Goal: Browse casually

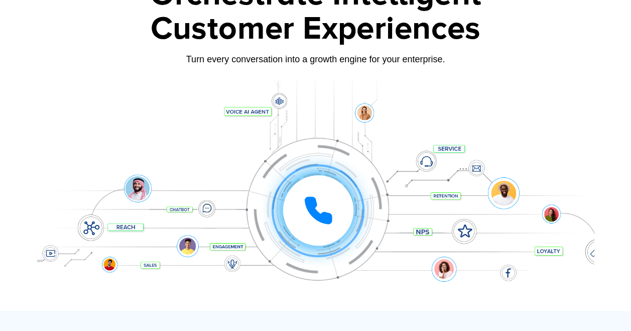
scroll to position [100, 0]
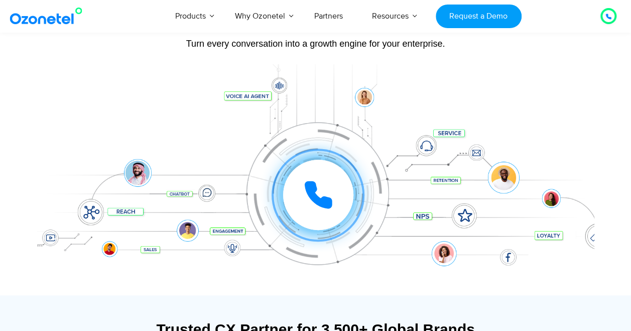
drag, startPoint x: 348, startPoint y: 146, endPoint x: 152, endPoint y: 185, distance: 199.4
click at [152, 185] on div "Click to experience it! Call ended 1 2 3 4 5 6 7 8 9 # 0" at bounding box center [318, 175] width 552 height 40
click at [168, 115] on div "Click to experience it! Call ended 1 2 3 4 5 6 7 8 9 # 0" at bounding box center [316, 174] width 558 height 171
drag, startPoint x: 255, startPoint y: 195, endPoint x: 146, endPoint y: 109, distance: 138.8
click at [146, 109] on div "Click to experience it! Call ended 1 2 3 4 5 6 7 8 9 # 0" at bounding box center [316, 174] width 558 height 171
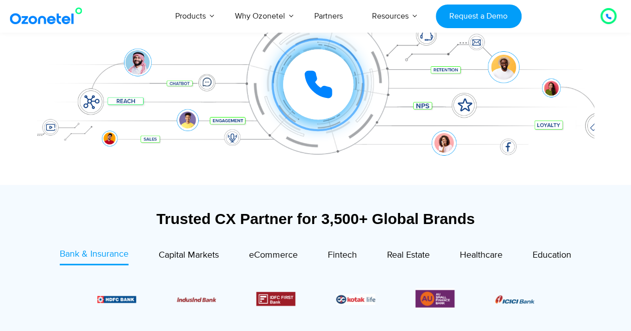
scroll to position [151, 0]
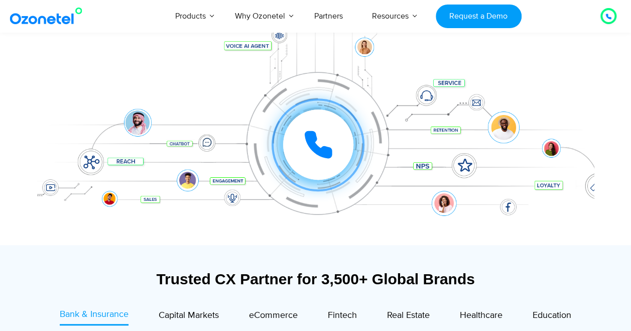
drag, startPoint x: 287, startPoint y: 203, endPoint x: 310, endPoint y: 230, distance: 36.0
click at [310, 230] on div at bounding box center [316, 129] width 558 height 231
drag, startPoint x: 303, startPoint y: 158, endPoint x: 234, endPoint y: 75, distance: 108.0
click at [234, 75] on div "Click to experience it! Call ended 1 2 3 4 5 6 7 8 9 # 0" at bounding box center [316, 124] width 558 height 171
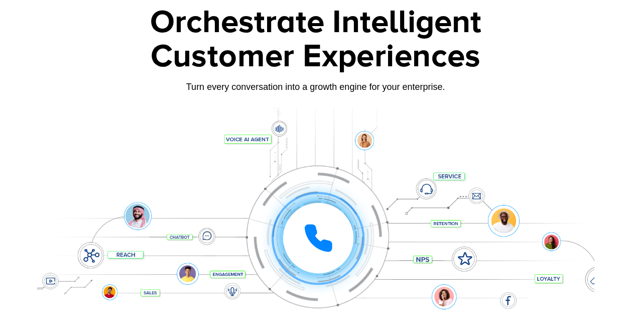
scroll to position [50, 0]
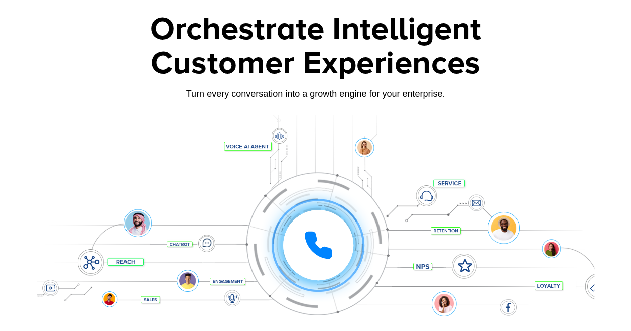
click at [346, 102] on div "Turn every conversation into a growth engine for your enterprise." at bounding box center [316, 101] width 558 height 6
click at [330, 155] on div "Click to experience it! Call ended 1 2 3 4 5 6 7 8 9 # 0" at bounding box center [316, 225] width 558 height 171
drag, startPoint x: 321, startPoint y: 187, endPoint x: 535, endPoint y: 130, distance: 221.0
click at [535, 130] on div at bounding box center [316, 230] width 558 height 231
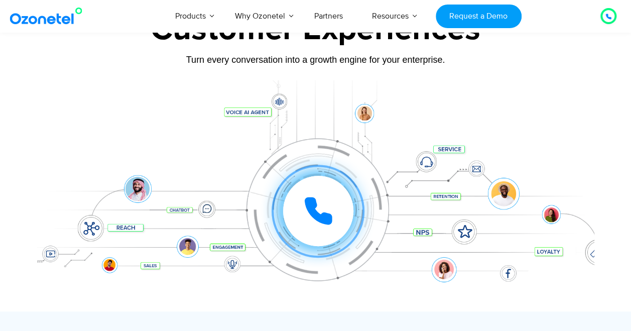
scroll to position [100, 0]
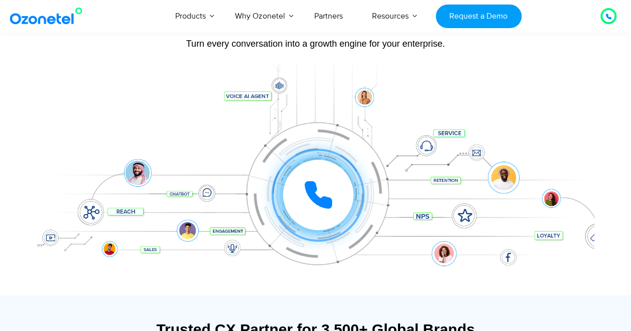
drag, startPoint x: 342, startPoint y: 259, endPoint x: 195, endPoint y: 126, distance: 198.1
click at [195, 126] on div "Click to experience it! Call ended 1 2 3 4 5 6 7 8 9 # 0" at bounding box center [316, 174] width 558 height 171
drag, startPoint x: 268, startPoint y: 144, endPoint x: 209, endPoint y: 117, distance: 64.7
click at [209, 117] on div "Click to experience it! Call ended 1 2 3 4 5 6 7 8 9 # 0" at bounding box center [316, 174] width 558 height 171
drag, startPoint x: 186, startPoint y: 113, endPoint x: 223, endPoint y: 108, distance: 36.9
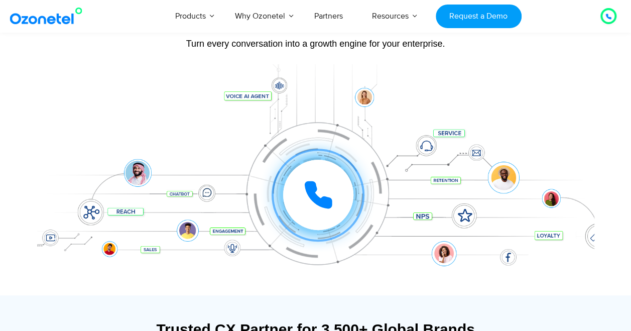
click at [186, 110] on div "Click to experience it! Call ended 1 2 3 4 5 6 7 8 9 # 0" at bounding box center [316, 174] width 558 height 171
click at [252, 100] on div "Click to experience it! Call ended 1 2 3 4 5 6 7 8 9 # 0" at bounding box center [316, 174] width 558 height 171
click at [251, 70] on div at bounding box center [316, 179] width 558 height 231
click at [401, 108] on div "Click to experience it! Call ended 1 2 3 4 5 6 7 8 9 # 0" at bounding box center [316, 174] width 558 height 171
click at [359, 119] on div "Click to experience it! Call ended 1 2 3 4 5 6 7 8 9 # 0" at bounding box center [316, 174] width 558 height 171
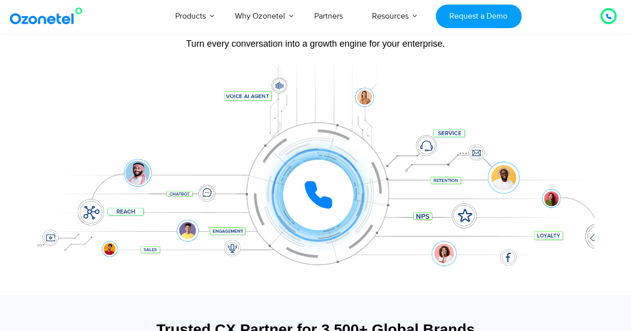
click at [47, 141] on div "Click to experience it! Call ended 1 2 3 4 5 6 7 8 9 # 0" at bounding box center [316, 174] width 558 height 171
click at [95, 197] on div "Click to experience it! Call ended 1 2 3 4 5 6 7 8 9 # 0" at bounding box center [316, 174] width 558 height 171
click at [91, 211] on div "Click to experience it! Call ended 1 2 3 4 5 6 7 8 9 # 0" at bounding box center [316, 174] width 558 height 171
